Goal: Transaction & Acquisition: Download file/media

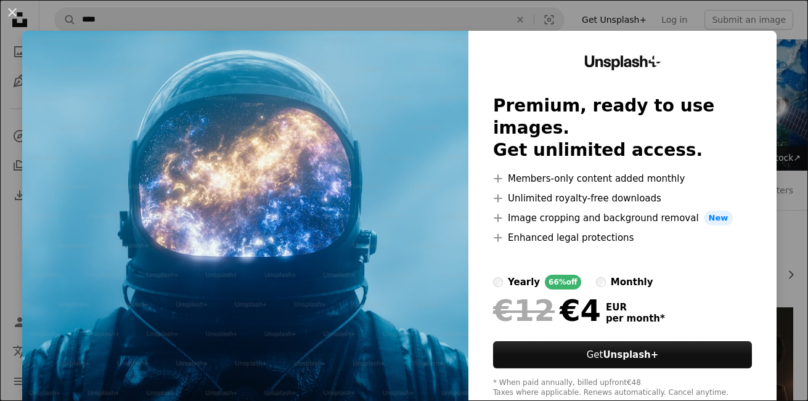
scroll to position [1020, 0]
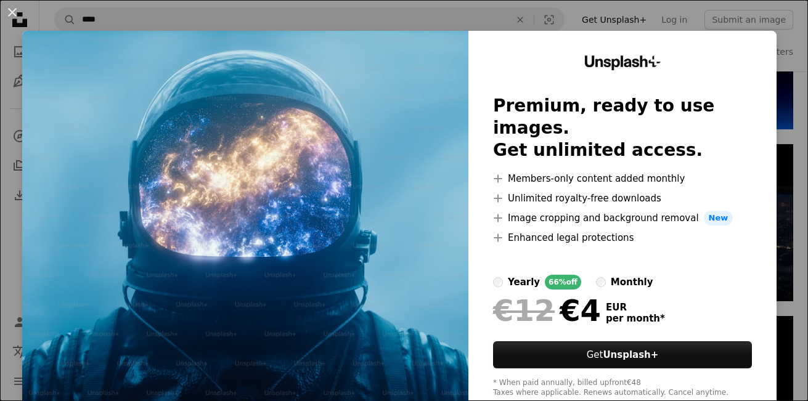
click at [351, 177] on img at bounding box center [245, 227] width 446 height 392
click at [9, 15] on button "An X shape" at bounding box center [12, 12] width 15 height 15
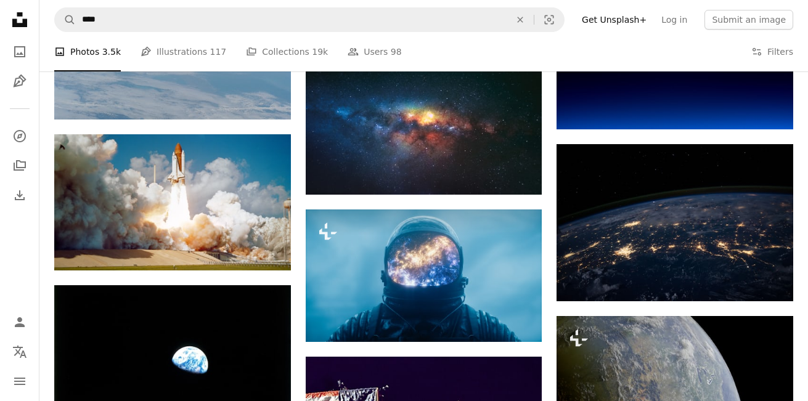
scroll to position [1020, 0]
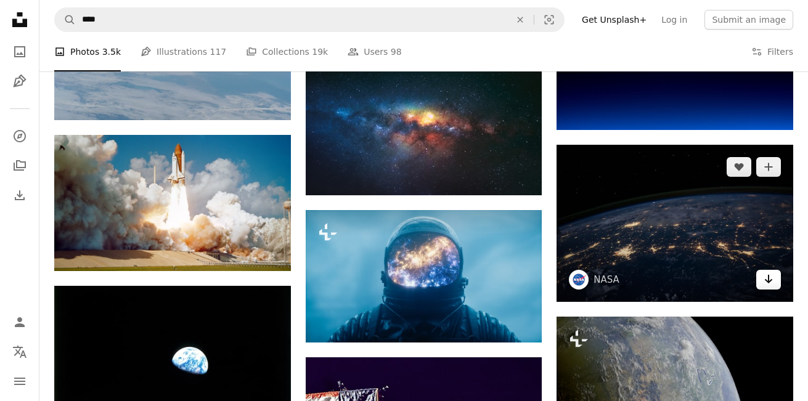
click at [766, 274] on icon "Arrow pointing down" at bounding box center [768, 279] width 10 height 15
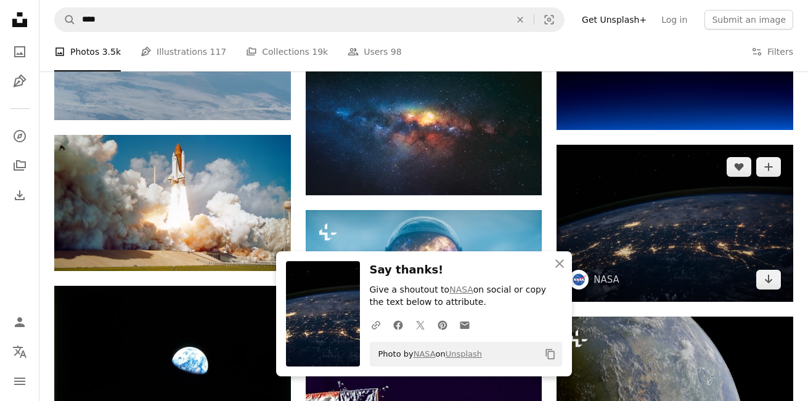
click at [677, 214] on img at bounding box center [674, 224] width 237 height 158
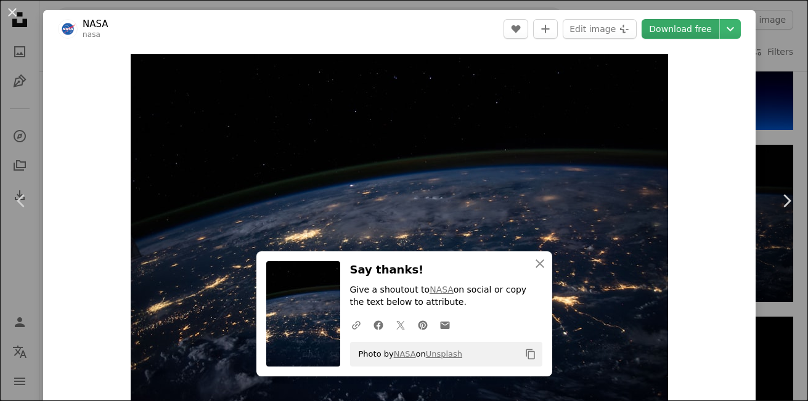
click at [709, 28] on link "Download free" at bounding box center [680, 29] width 78 height 20
click at [755, 52] on div "Zoom in" at bounding box center [399, 233] width 712 height 370
click at [781, 51] on div "An X shape Chevron left Chevron right An X shape Close Say thanks! Give a shout…" at bounding box center [404, 200] width 808 height 401
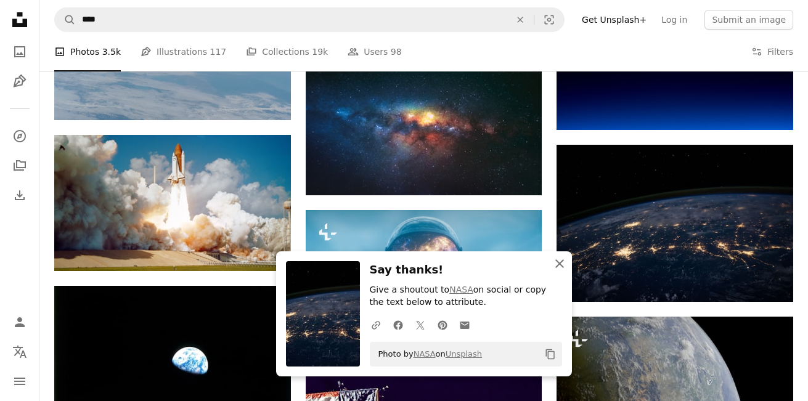
click at [564, 266] on icon "An X shape" at bounding box center [559, 263] width 15 height 15
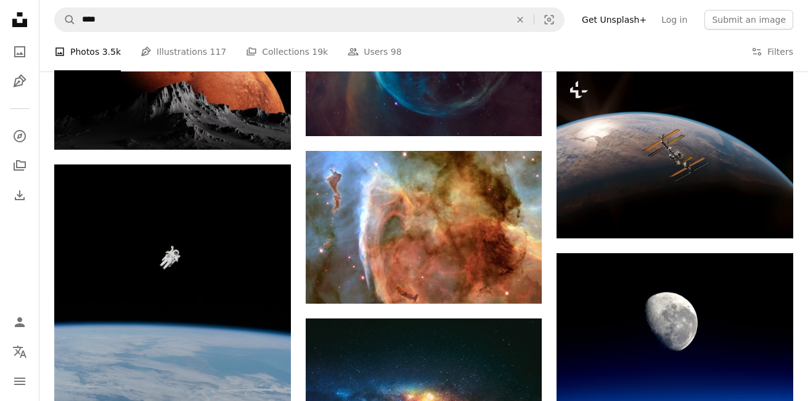
scroll to position [742, 0]
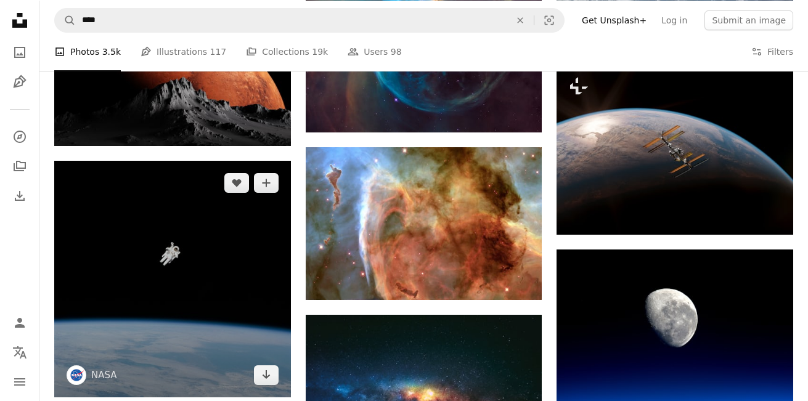
drag, startPoint x: 242, startPoint y: 259, endPoint x: 166, endPoint y: 323, distance: 99.7
click at [267, 381] on icon "Arrow pointing down" at bounding box center [266, 374] width 10 height 15
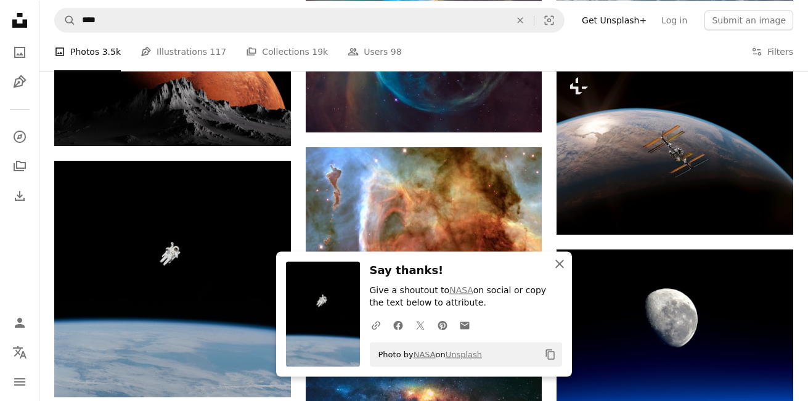
click at [561, 261] on icon "An X shape" at bounding box center [559, 263] width 15 height 15
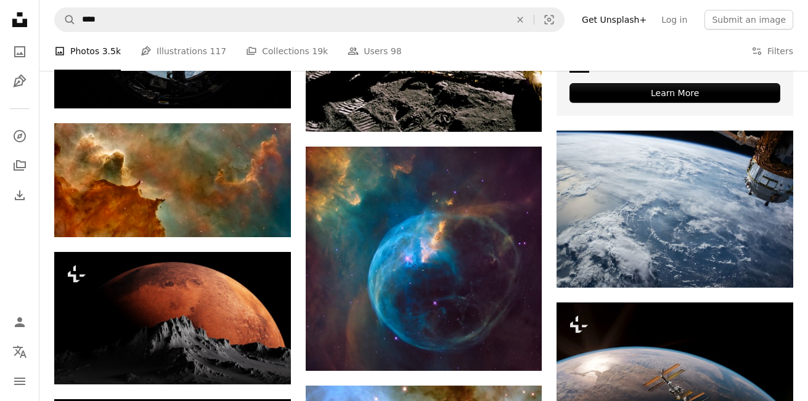
scroll to position [472, 0]
